Goal: Task Accomplishment & Management: Use online tool/utility

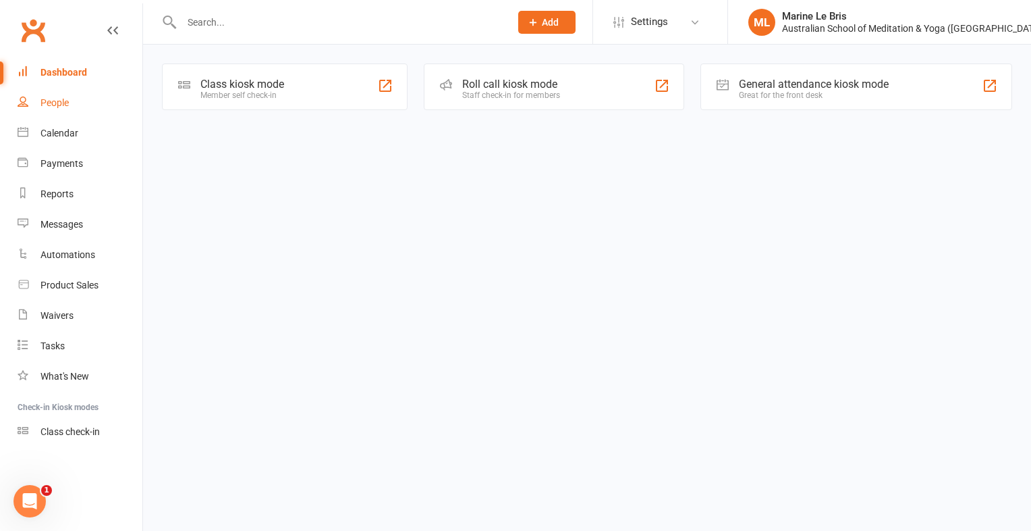
click at [47, 104] on div "People" at bounding box center [55, 102] width 28 height 11
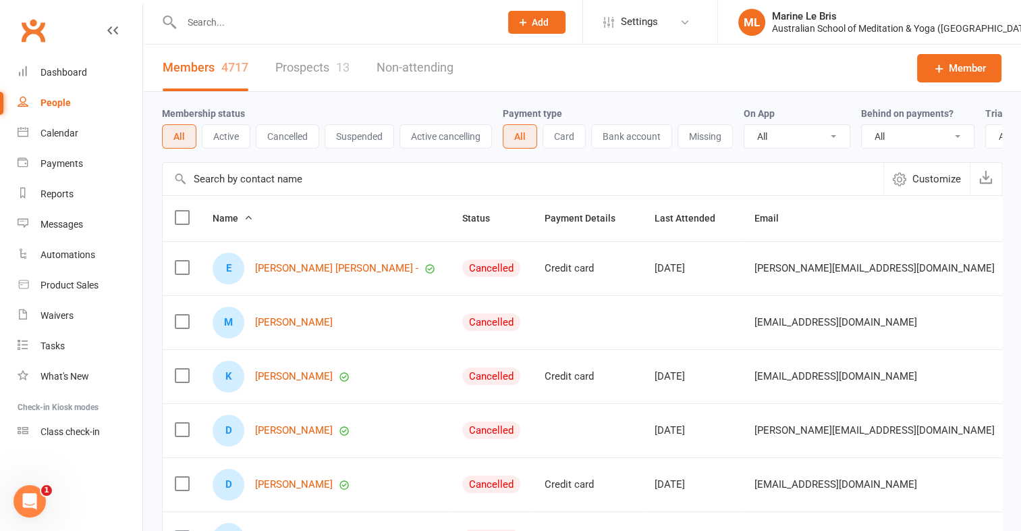
click at [217, 20] on input "text" at bounding box center [334, 22] width 313 height 19
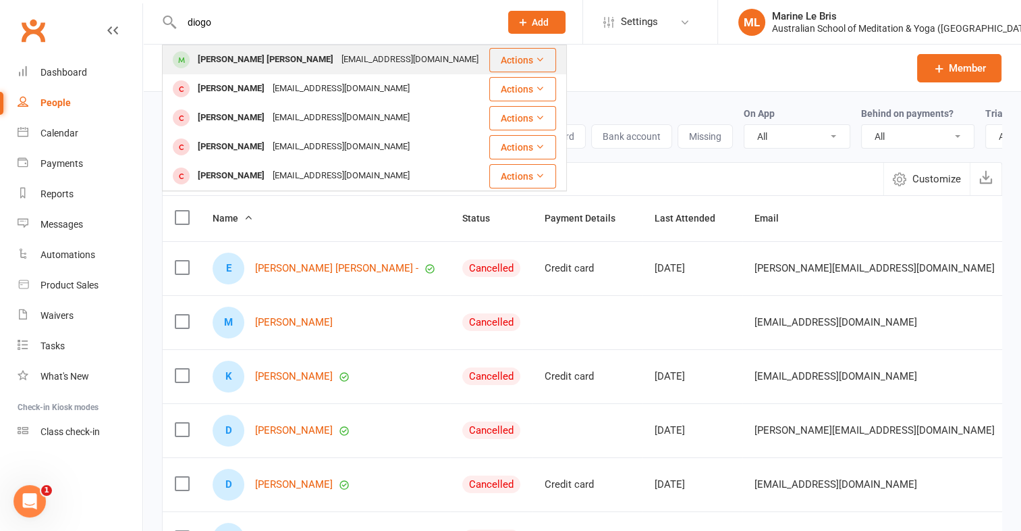
type input "diogo"
click at [246, 63] on div "[PERSON_NAME] [PERSON_NAME]" at bounding box center [266, 60] width 144 height 20
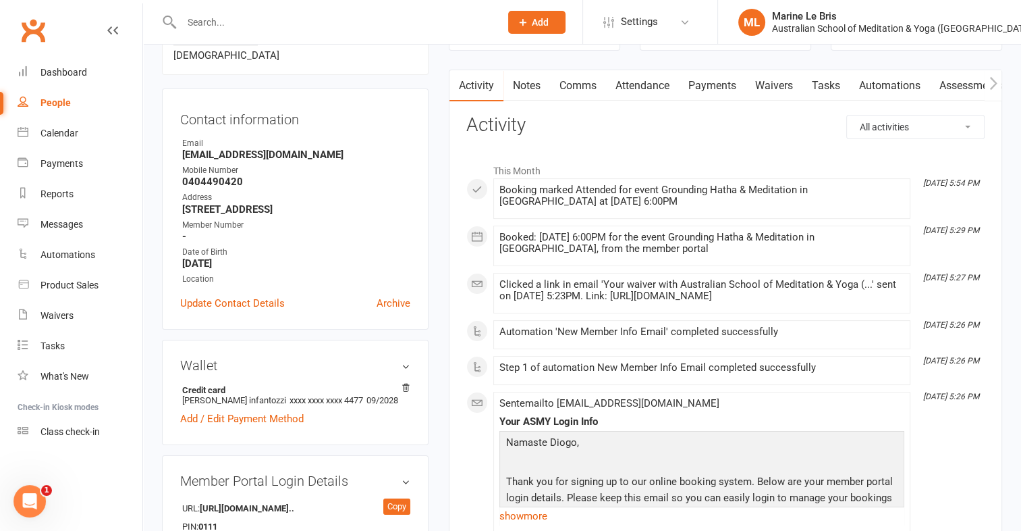
scroll to position [96, 0]
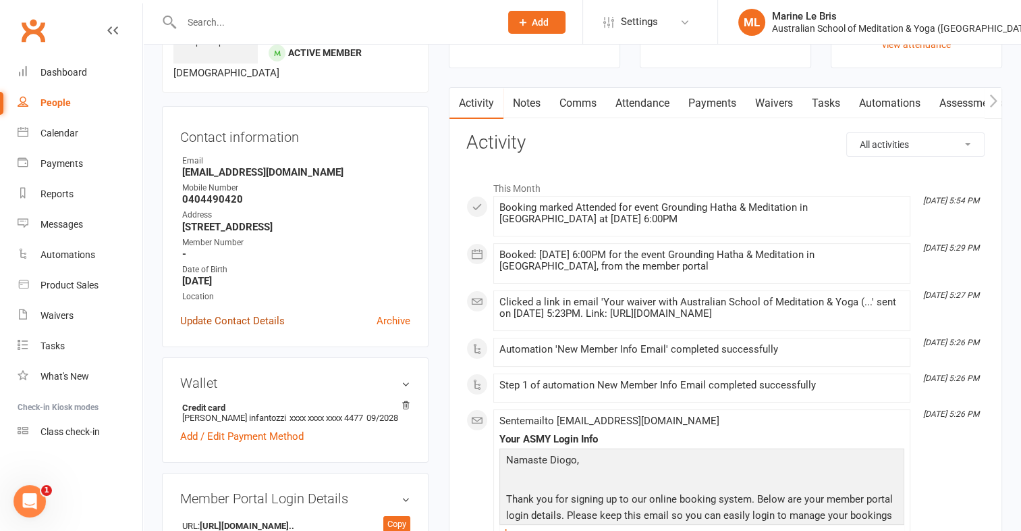
click at [225, 328] on link "Update Contact Details" at bounding box center [232, 321] width 105 height 16
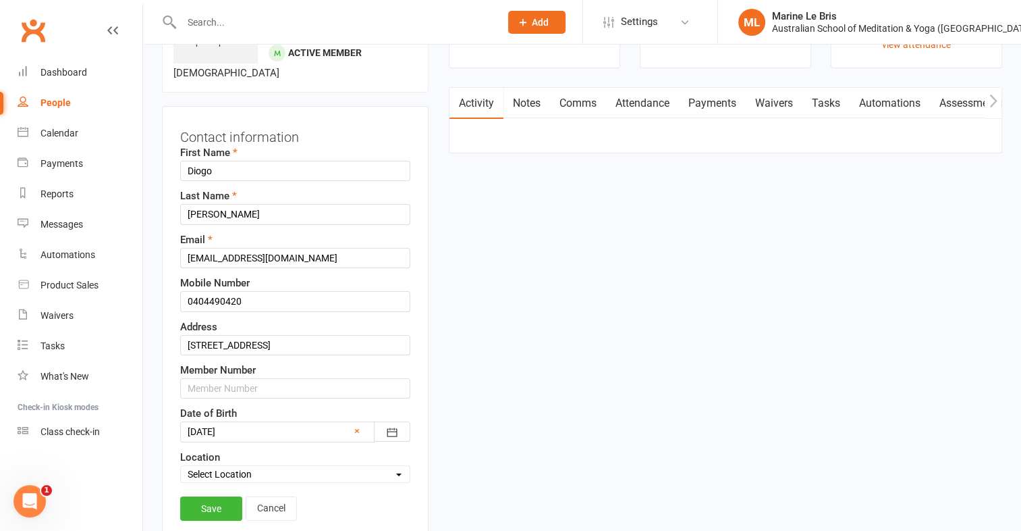
scroll to position [63, 0]
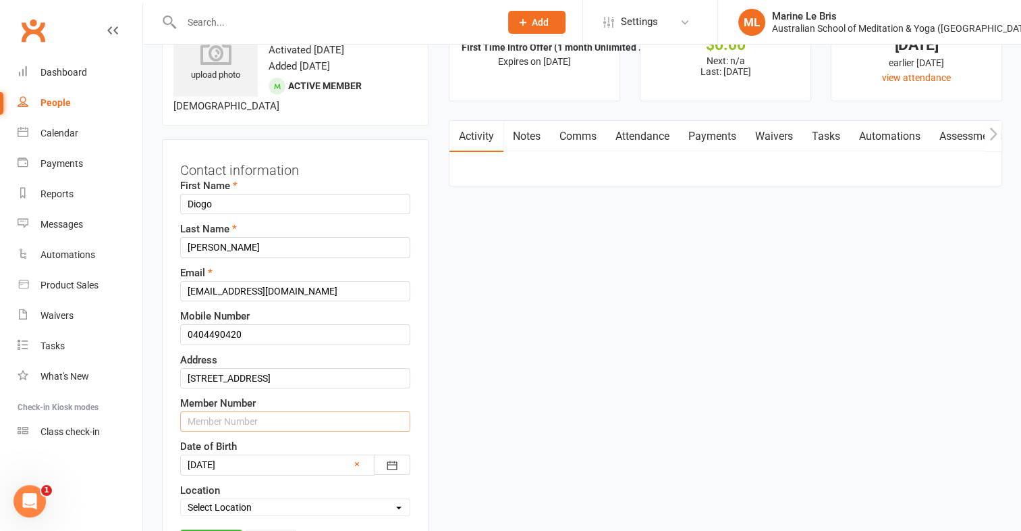
click at [263, 412] on input "text" at bounding box center [295, 421] width 230 height 20
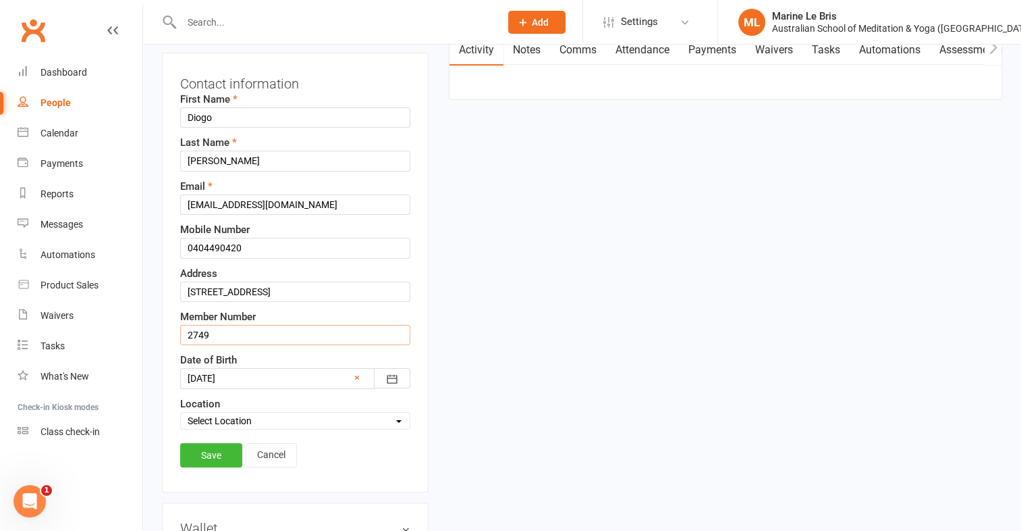
scroll to position [154, 0]
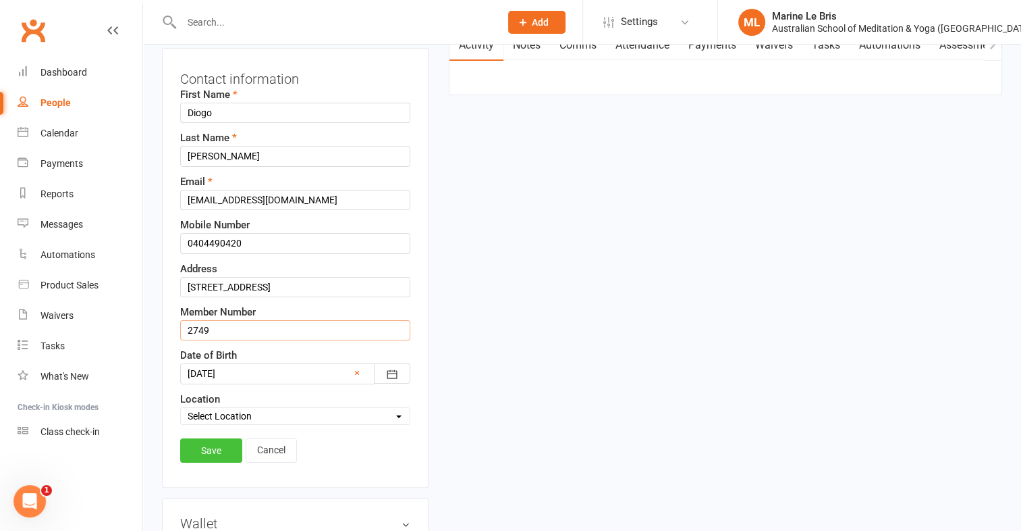
type input "2749"
click at [215, 439] on link "Save" at bounding box center [211, 450] width 62 height 24
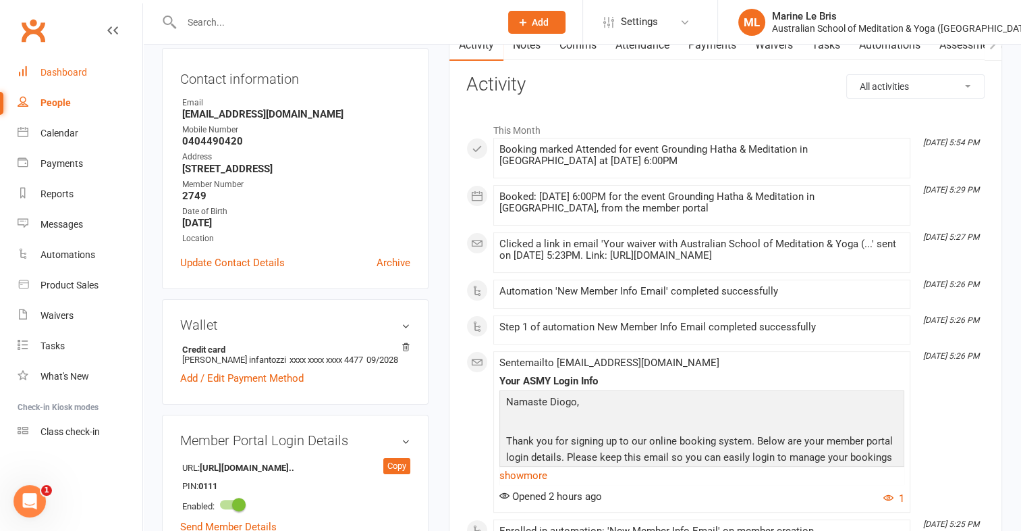
click at [72, 74] on div "Dashboard" at bounding box center [64, 72] width 47 height 11
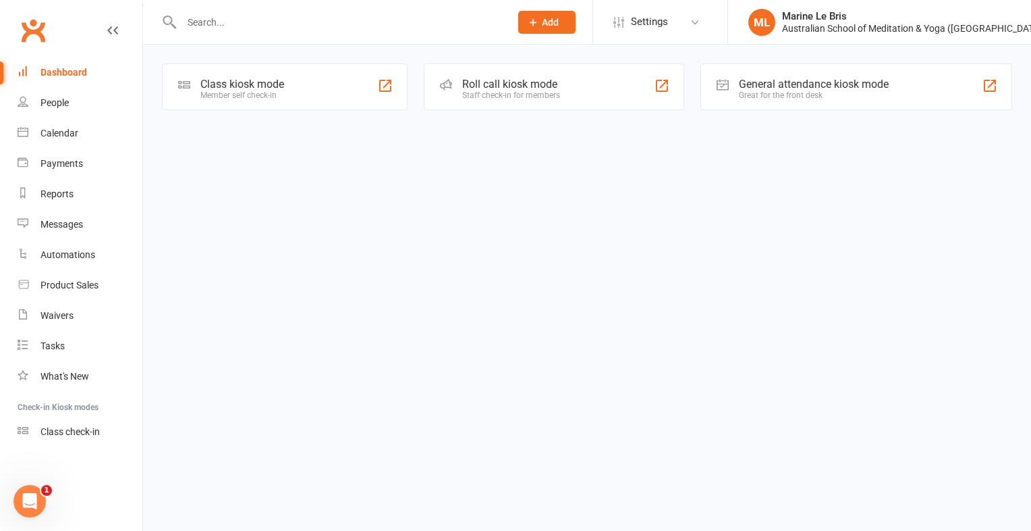
click at [291, 95] on div "Class kiosk mode Member self check-in" at bounding box center [285, 86] width 246 height 47
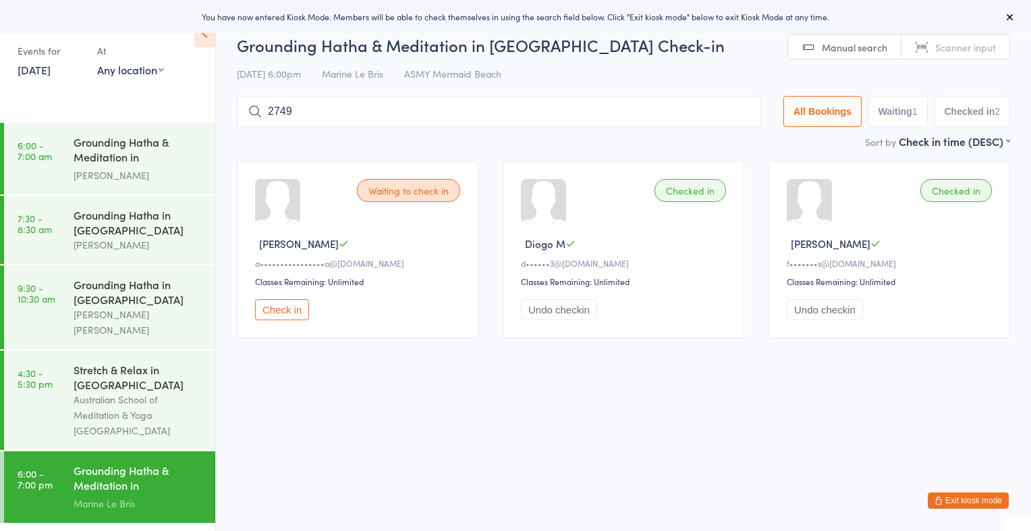
type input "2749"
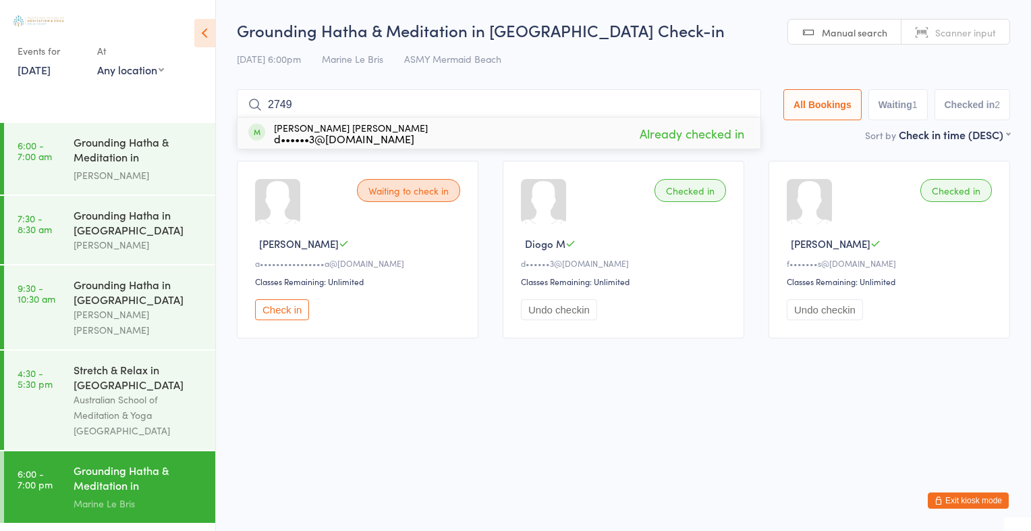
click at [735, 106] on input "2749" at bounding box center [499, 104] width 525 height 31
